Goal: Find specific page/section: Find specific page/section

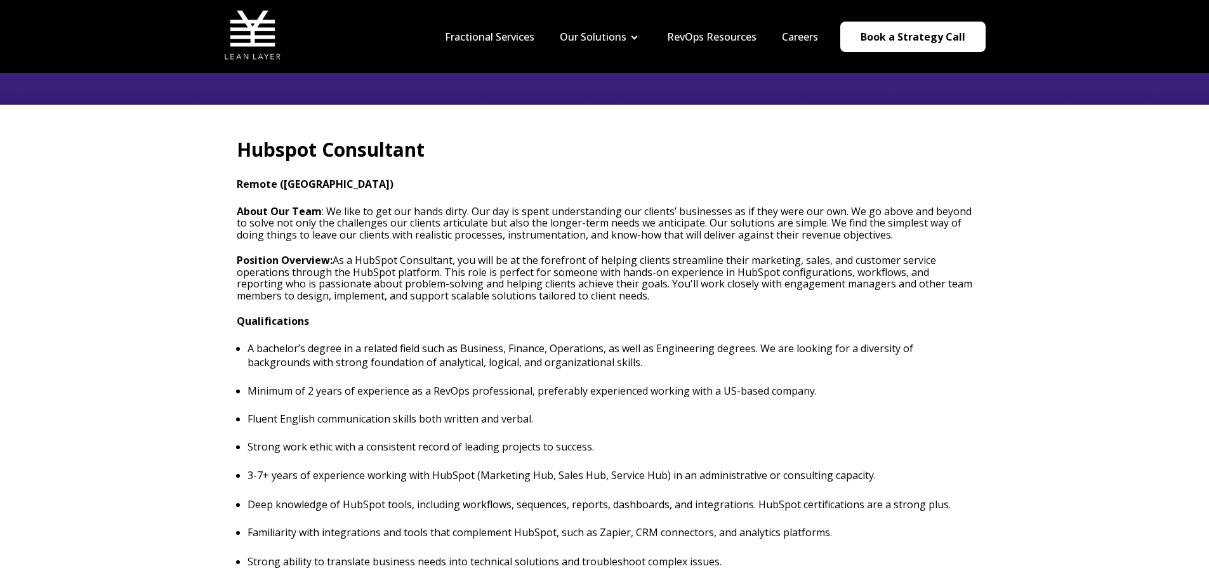
scroll to position [190, 0]
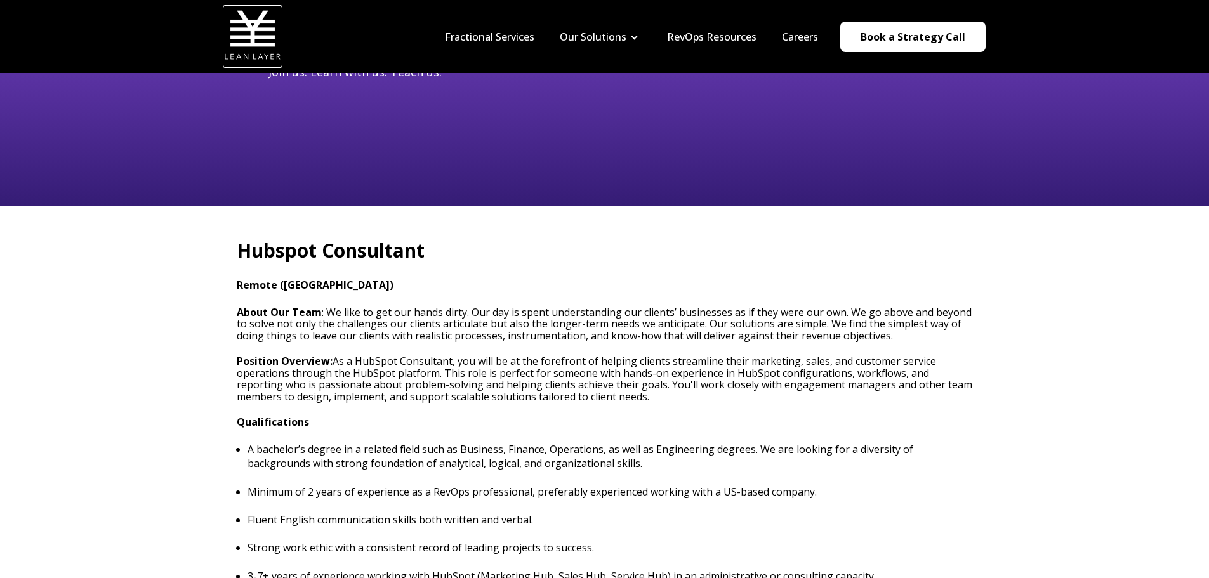
click at [251, 36] on img at bounding box center [252, 34] width 57 height 57
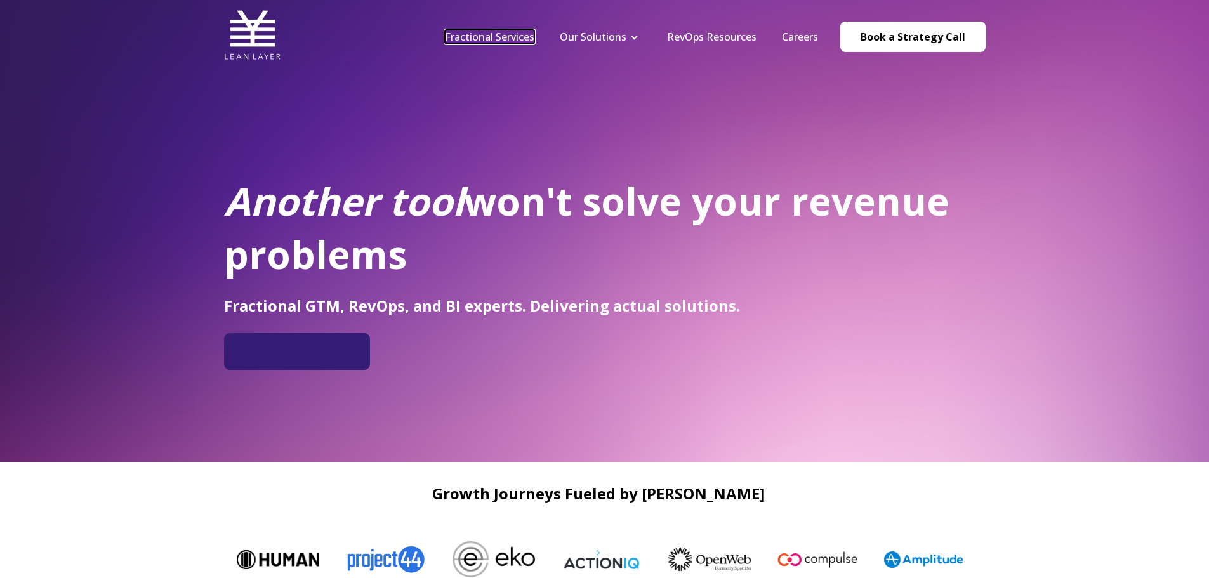
click at [500, 30] on link "Fractional Services" at bounding box center [489, 37] width 89 height 14
